Goal: Information Seeking & Learning: Learn about a topic

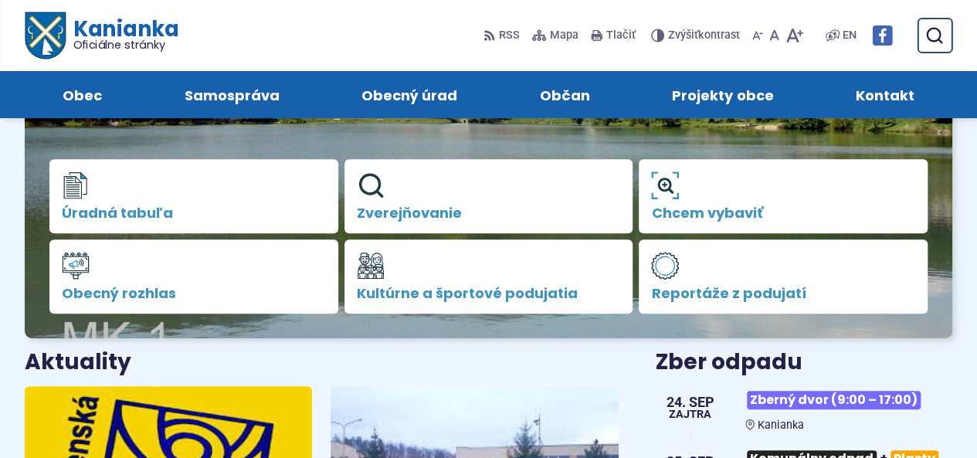
scroll to position [247, 0]
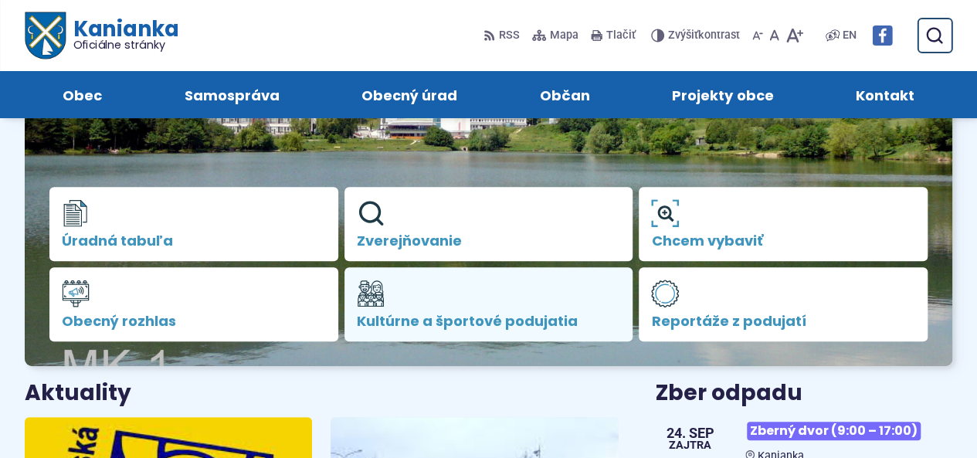
click at [373, 293] on icon at bounding box center [371, 294] width 28 height 28
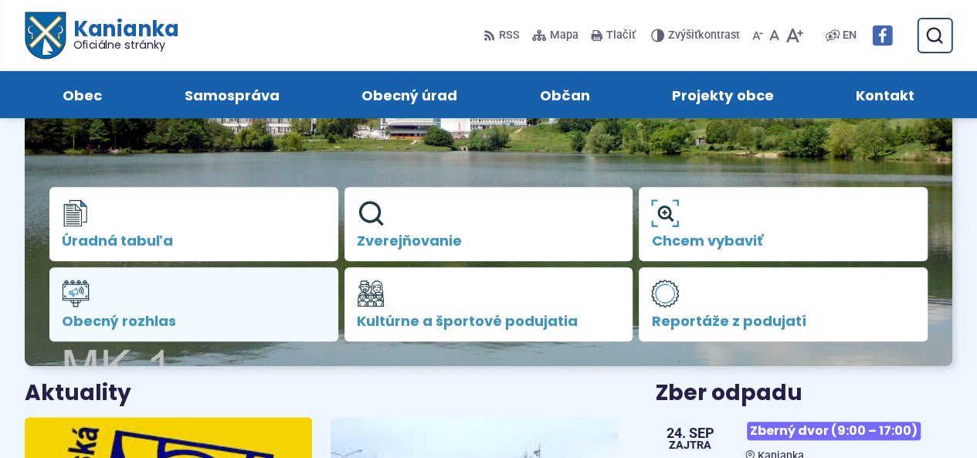
click at [114, 315] on span "Obecný rozhlas" at bounding box center [194, 320] width 264 height 15
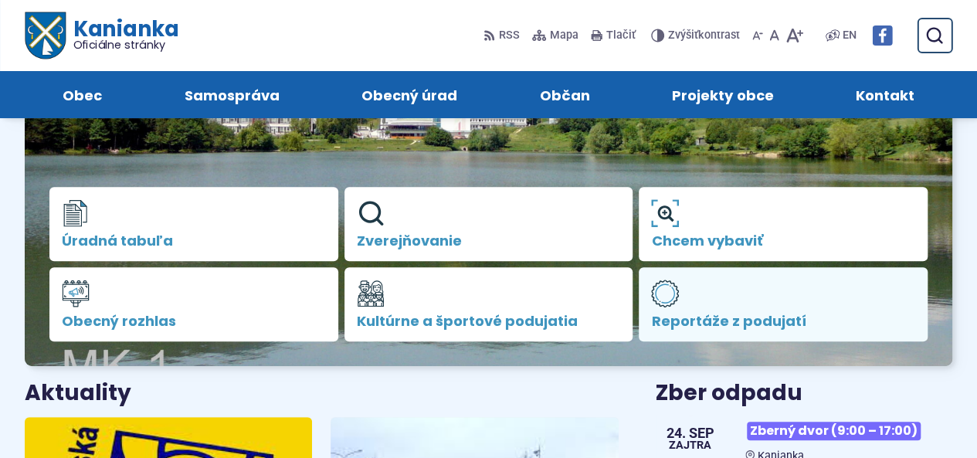
click at [675, 318] on span "Reportáže z podujatí" at bounding box center [783, 320] width 264 height 15
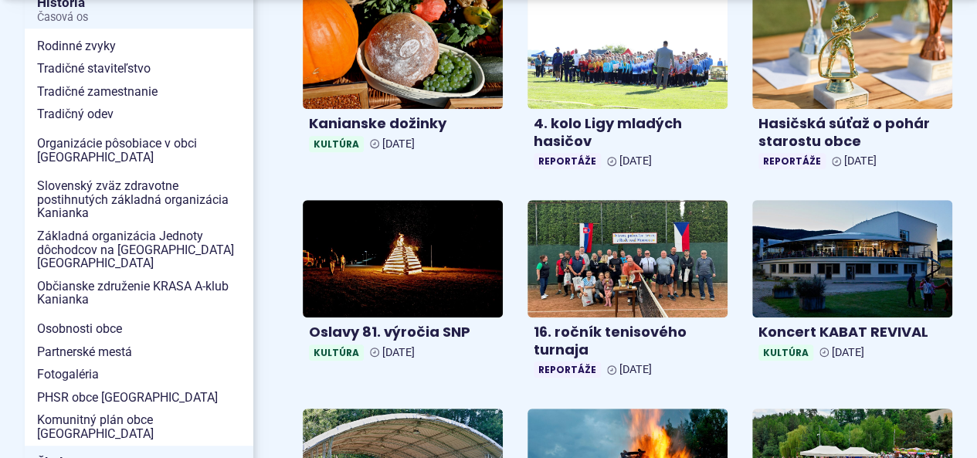
scroll to position [432, 0]
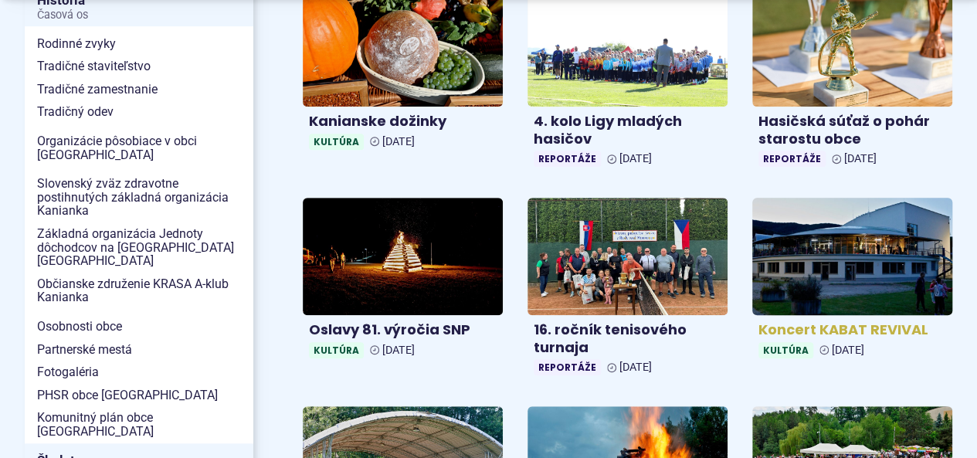
click at [829, 275] on img at bounding box center [852, 256] width 230 height 135
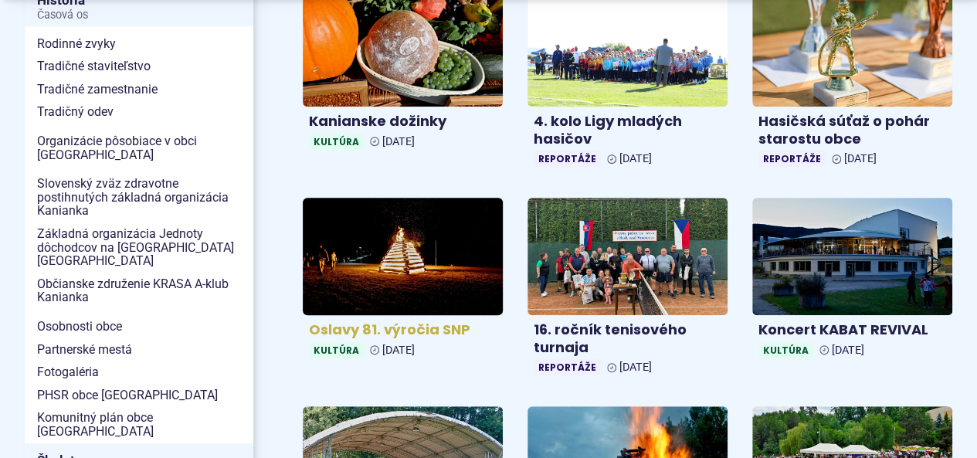
click at [381, 244] on img at bounding box center [403, 256] width 230 height 135
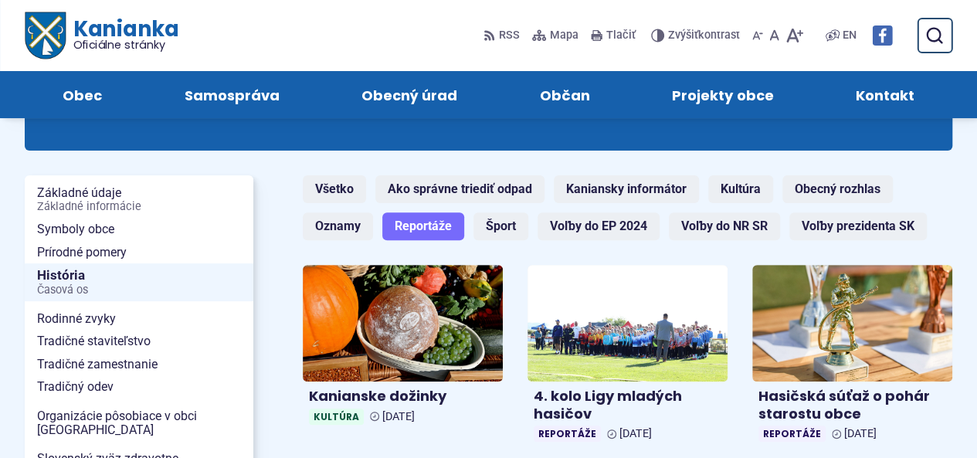
scroll to position [154, 0]
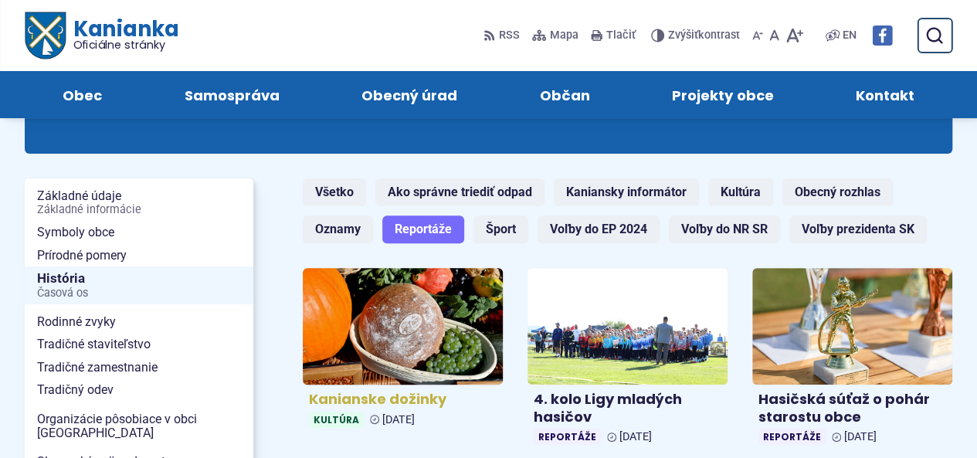
click at [415, 306] on img at bounding box center [403, 326] width 230 height 135
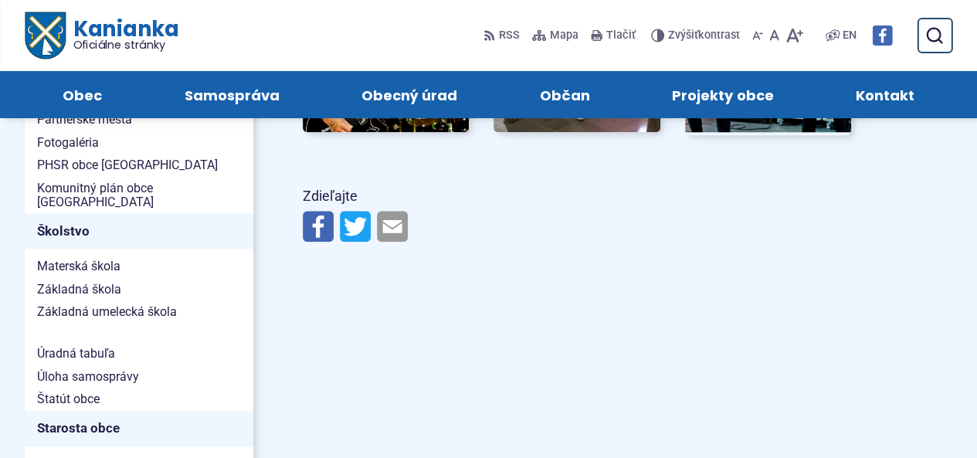
scroll to position [618, 0]
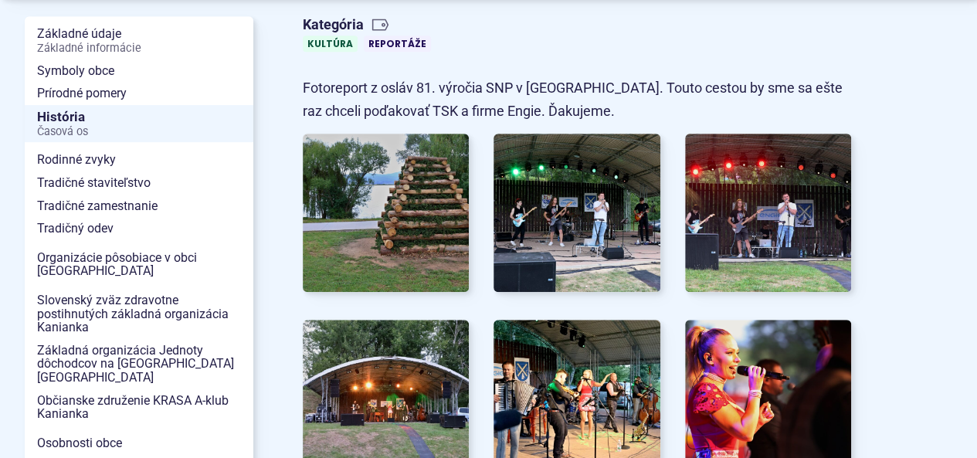
scroll to position [371, 0]
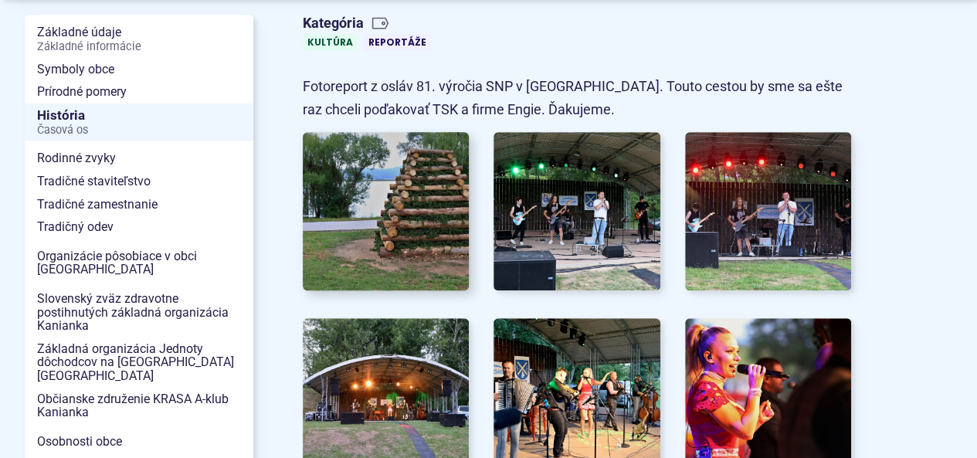
click at [394, 202] on img at bounding box center [385, 211] width 183 height 174
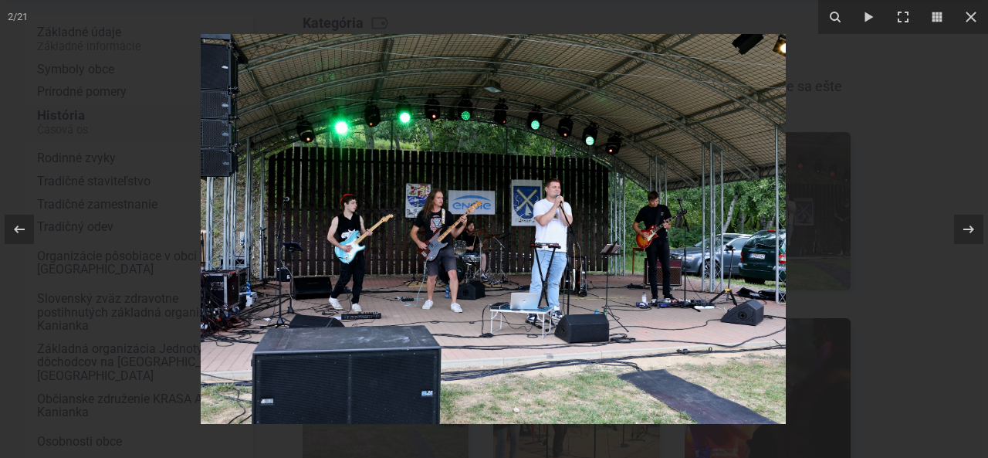
click at [120, 191] on div at bounding box center [494, 229] width 988 height 458
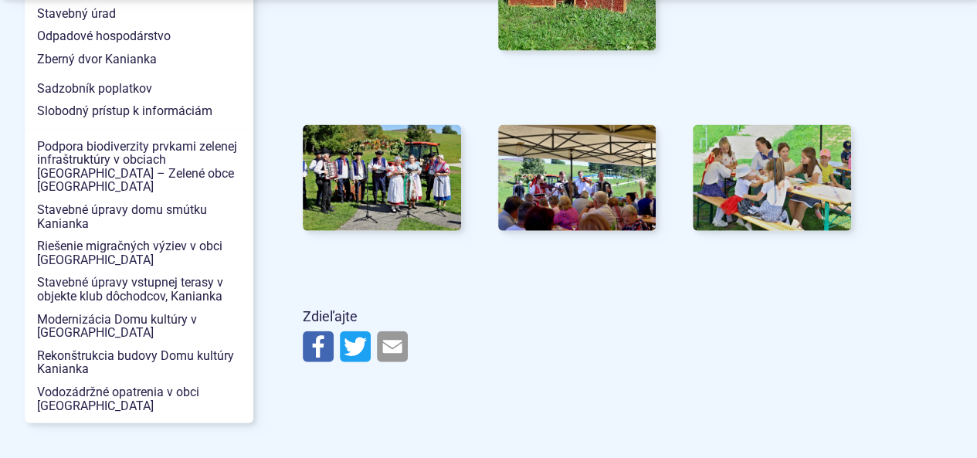
scroll to position [1709, 0]
